Goal: Check status: Check status

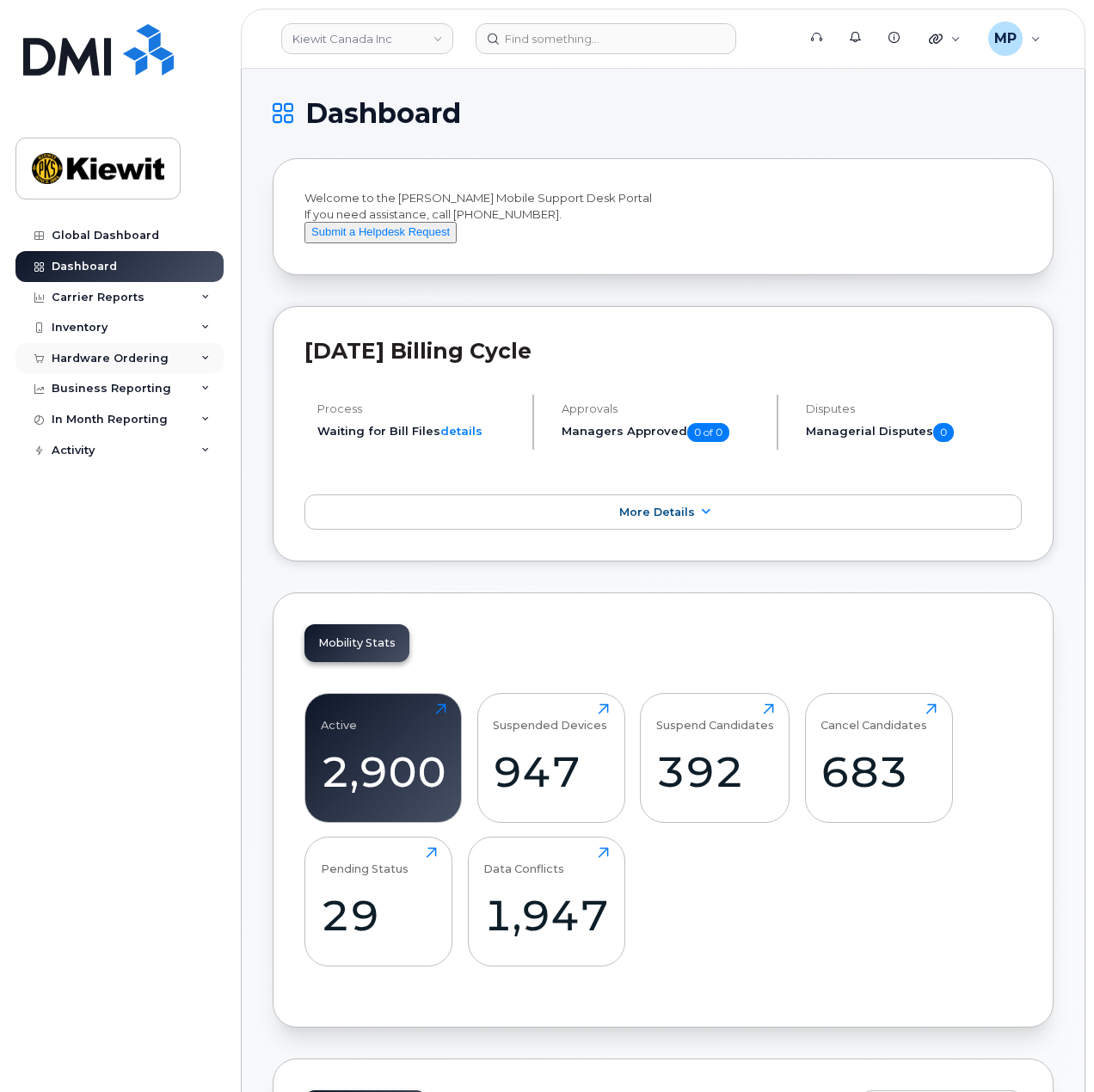
click at [134, 354] on div "Hardware Ordering" at bounding box center [110, 359] width 117 height 14
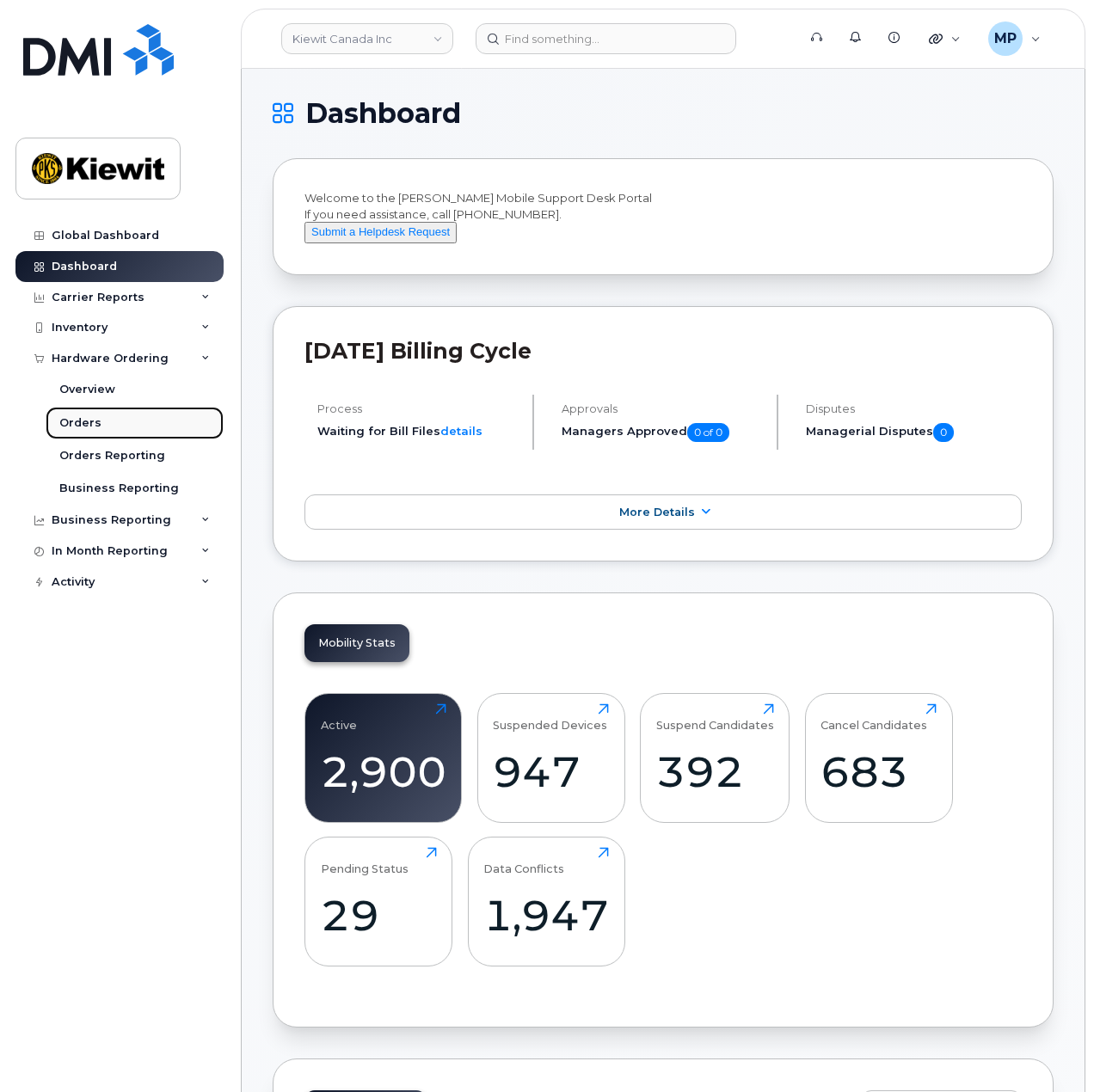
click at [101, 426] on link "Orders" at bounding box center [135, 424] width 178 height 33
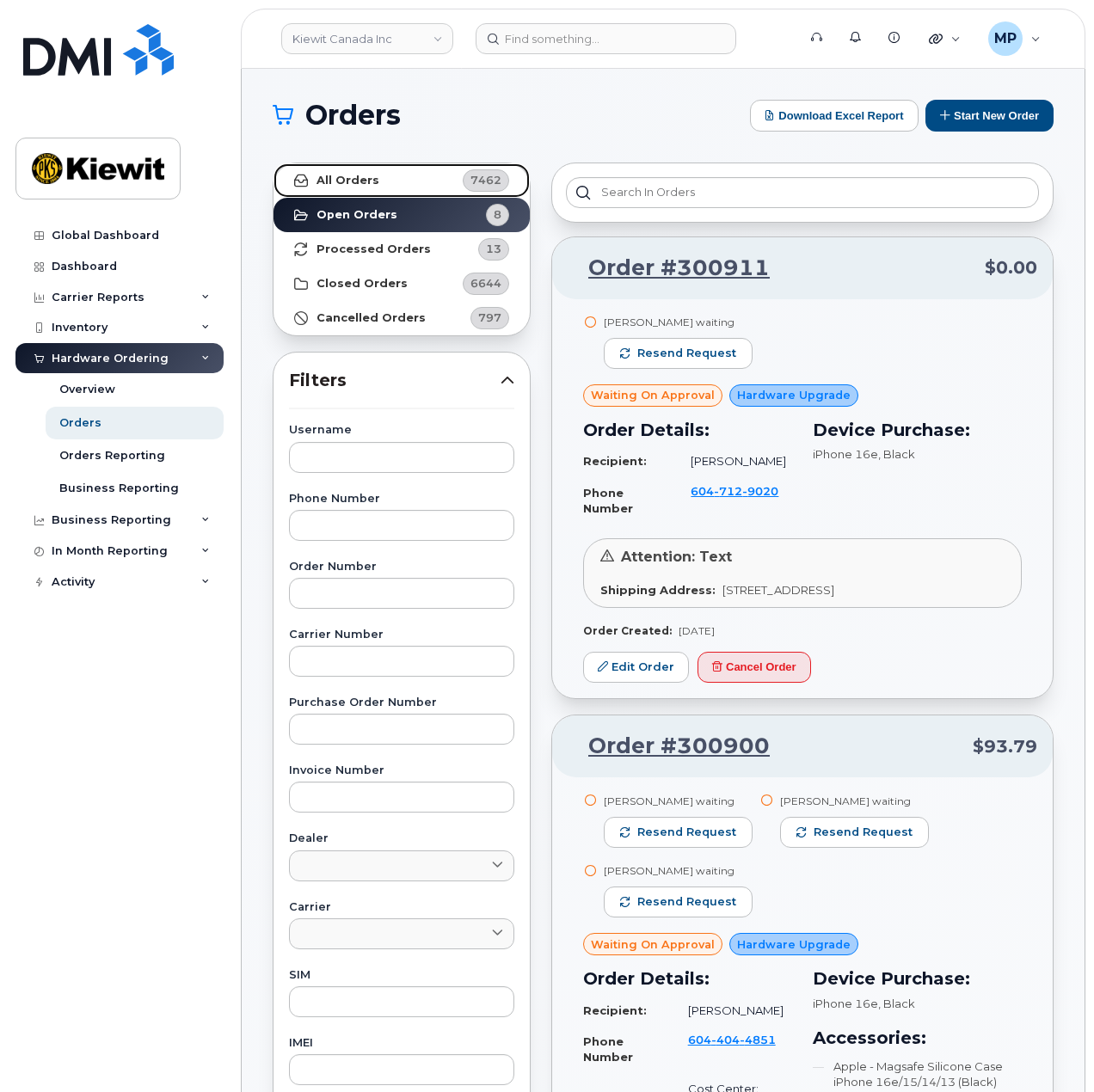
click at [402, 189] on link "All Orders 7462" at bounding box center [402, 180] width 256 height 34
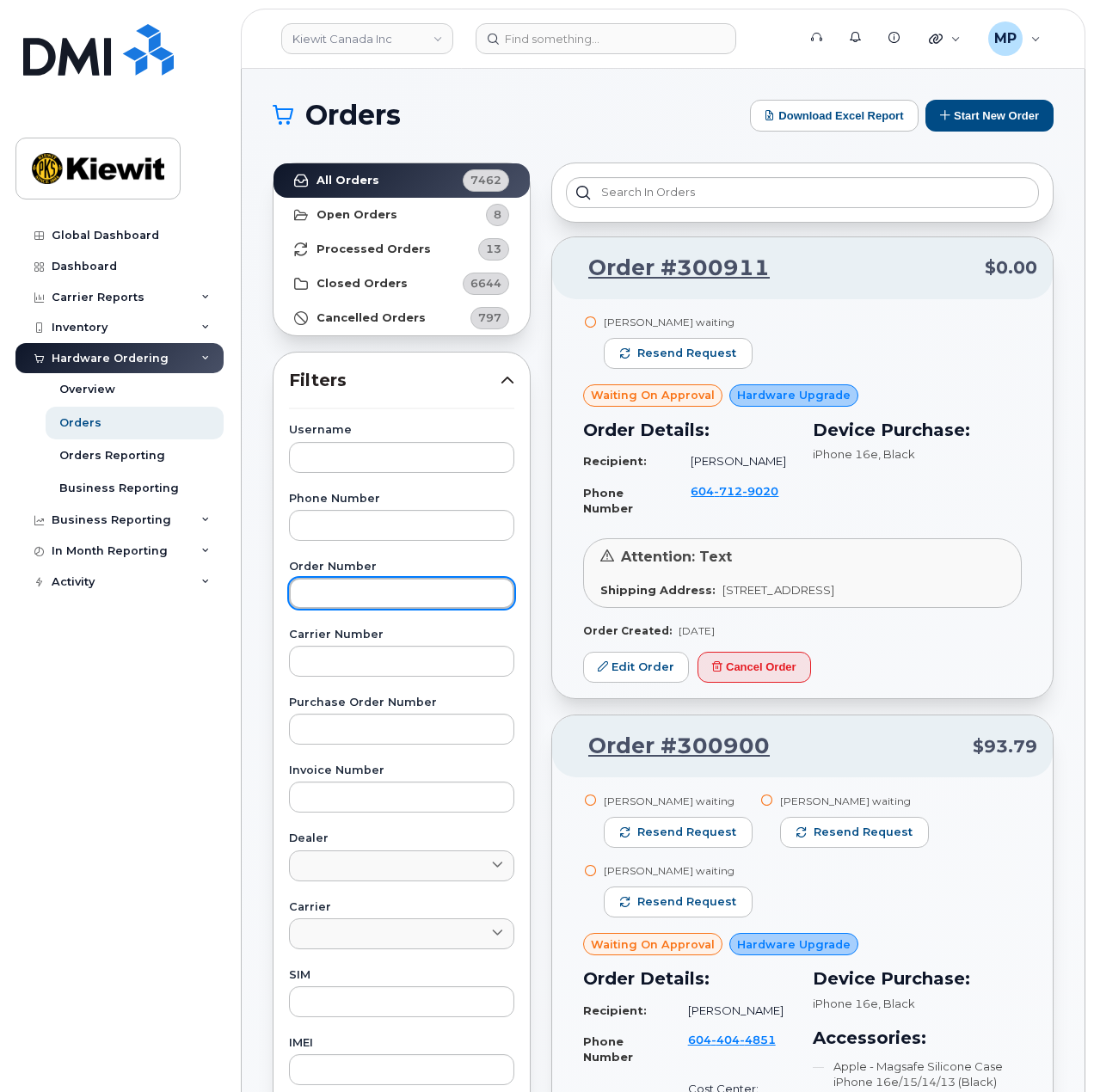
click at [391, 594] on input "text" at bounding box center [402, 594] width 225 height 31
type input "300302"
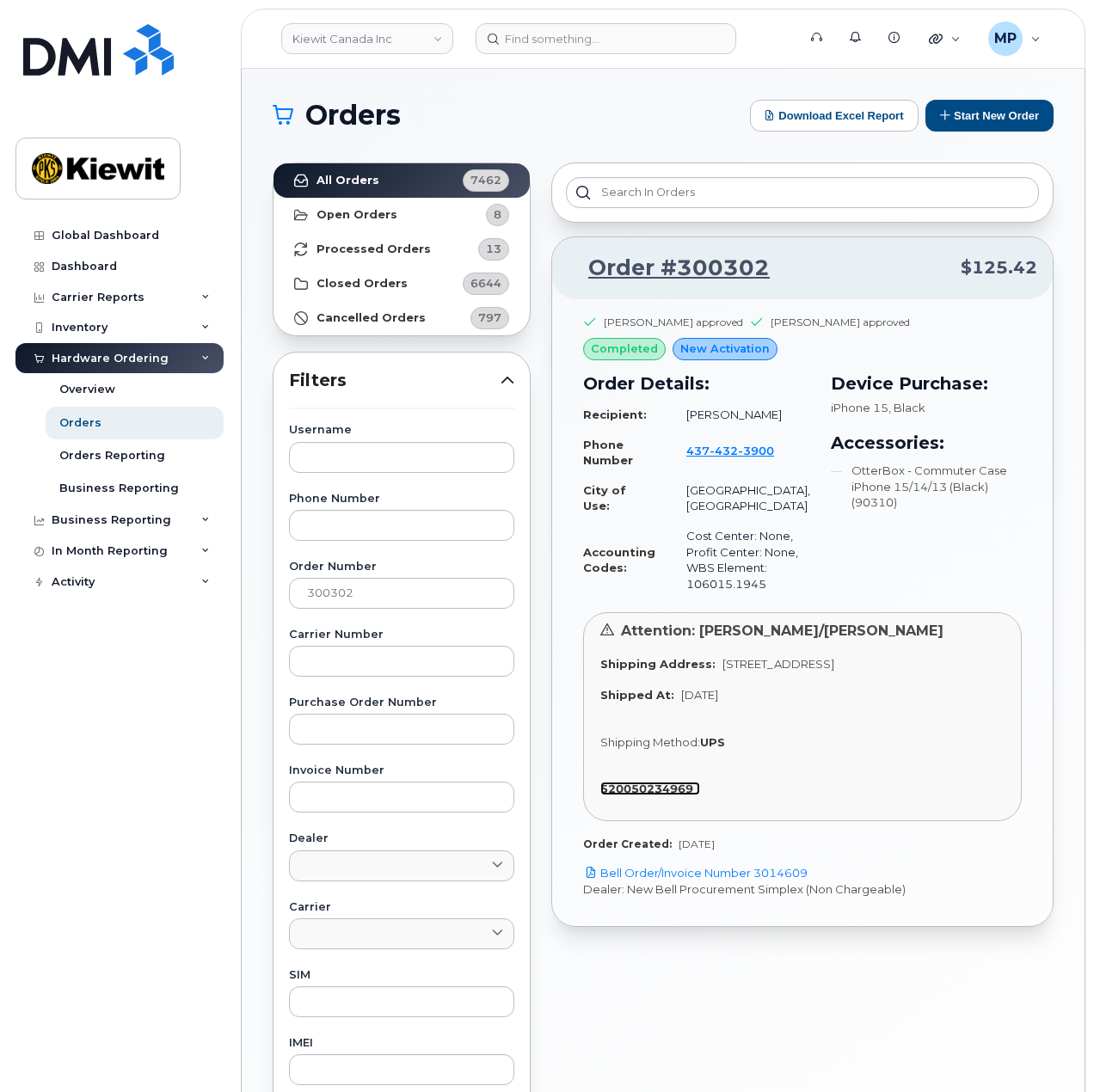
click at [642, 795] on strong "520050234969" at bounding box center [647, 788] width 93 height 14
